Goal: Register for event/course

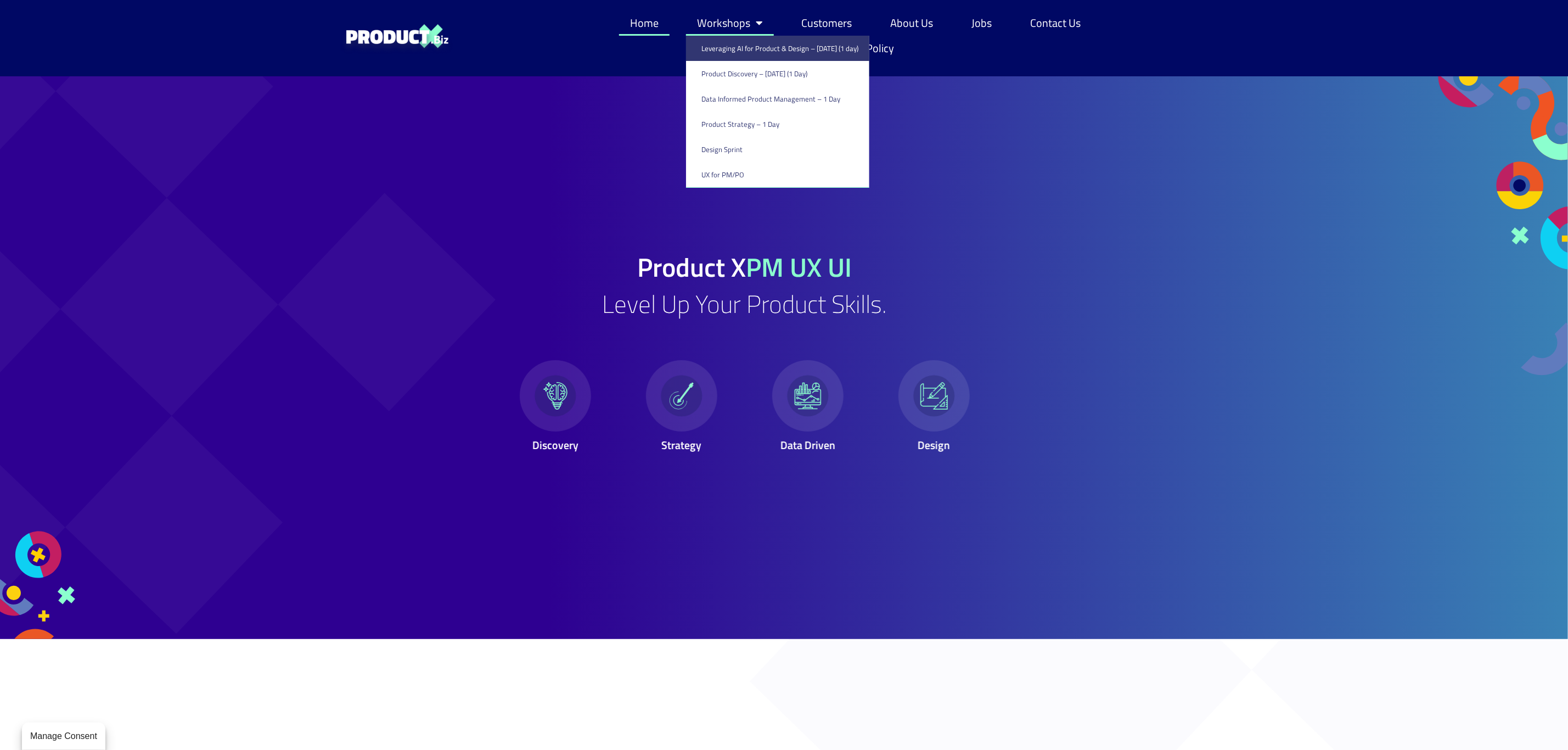
click at [727, 45] on link "Leveraging AI for Product & Design – [DATE] (1 day)" at bounding box center [778, 48] width 183 height 25
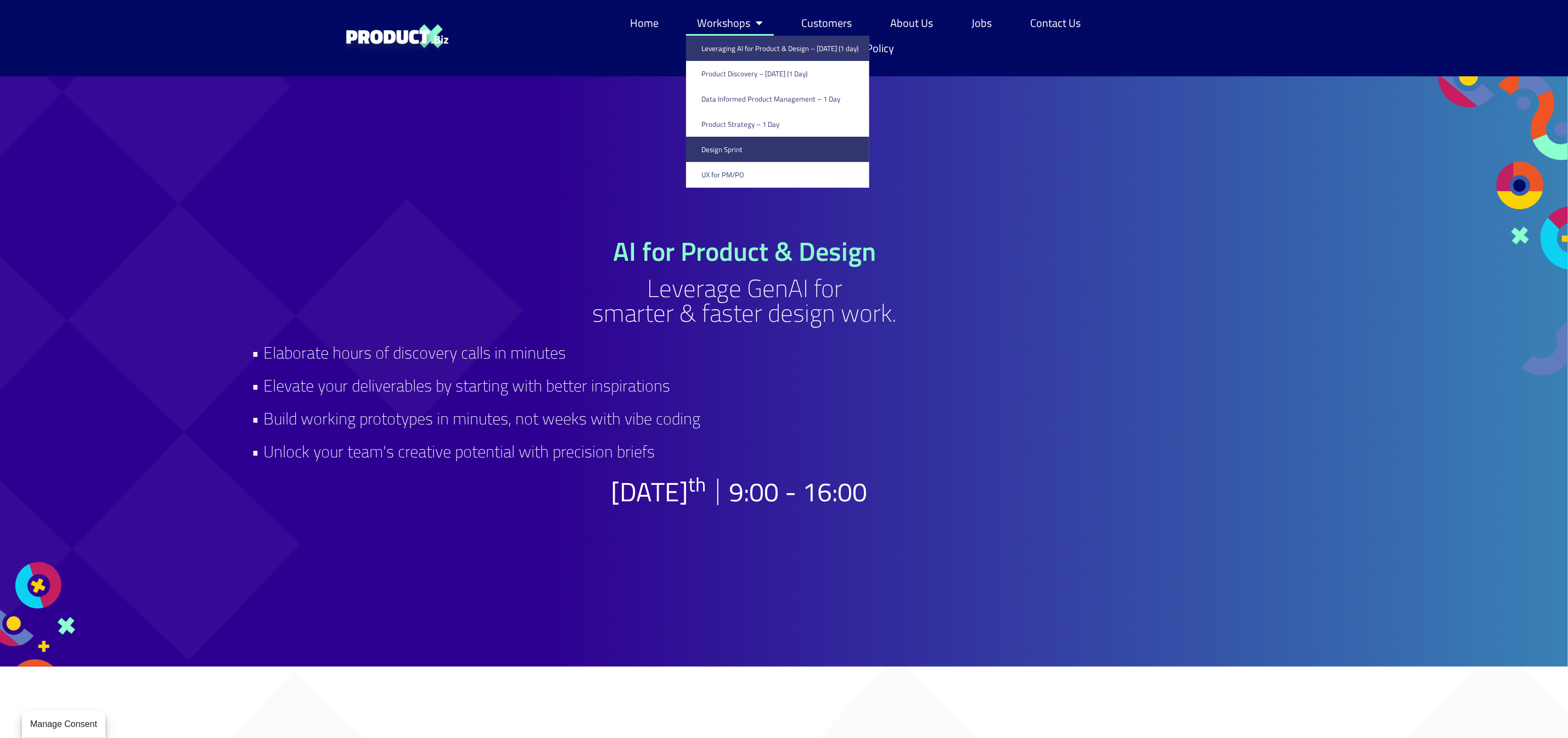
click at [716, 154] on link "Design Sprint" at bounding box center [778, 149] width 183 height 25
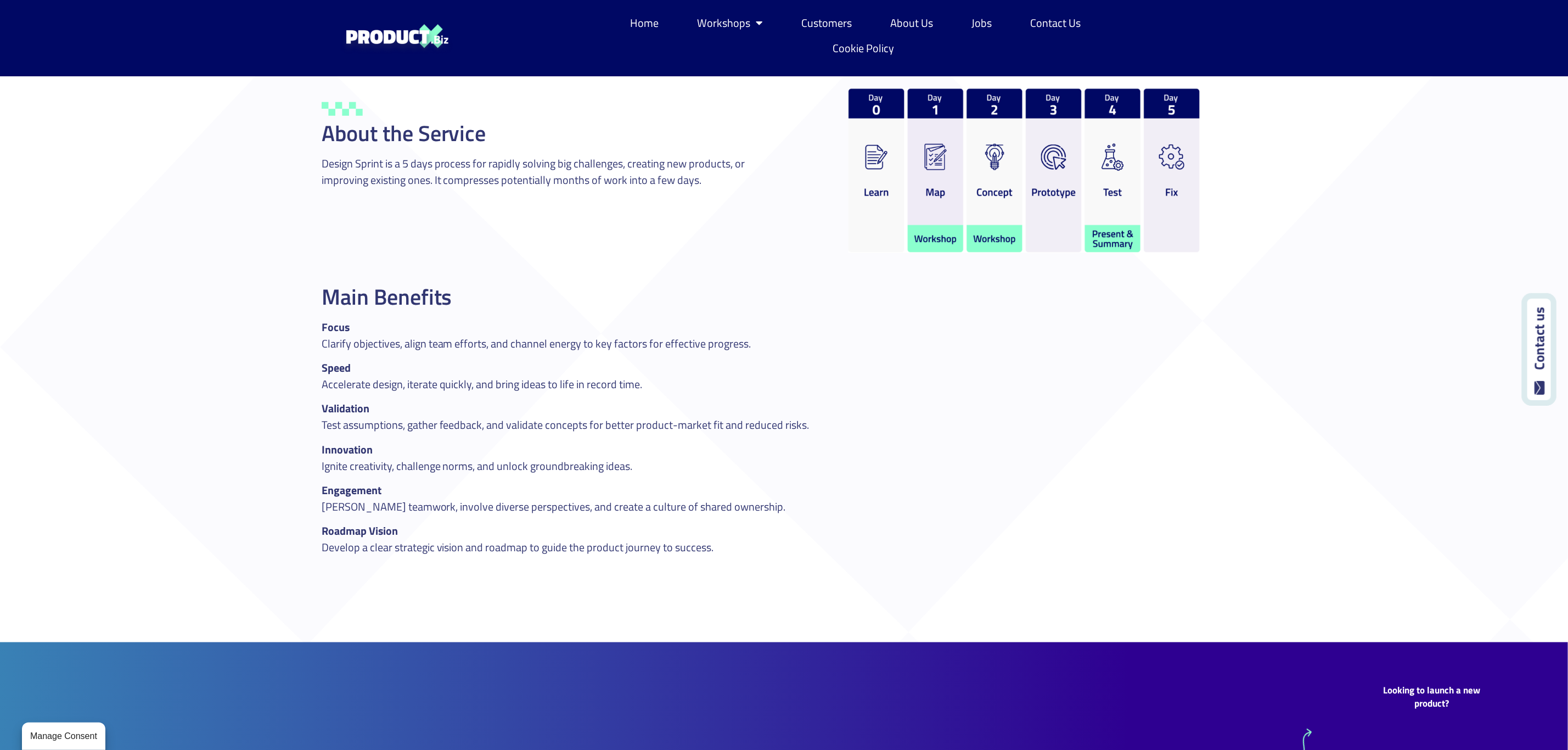
scroll to position [658, 0]
